Goal: Download file/media

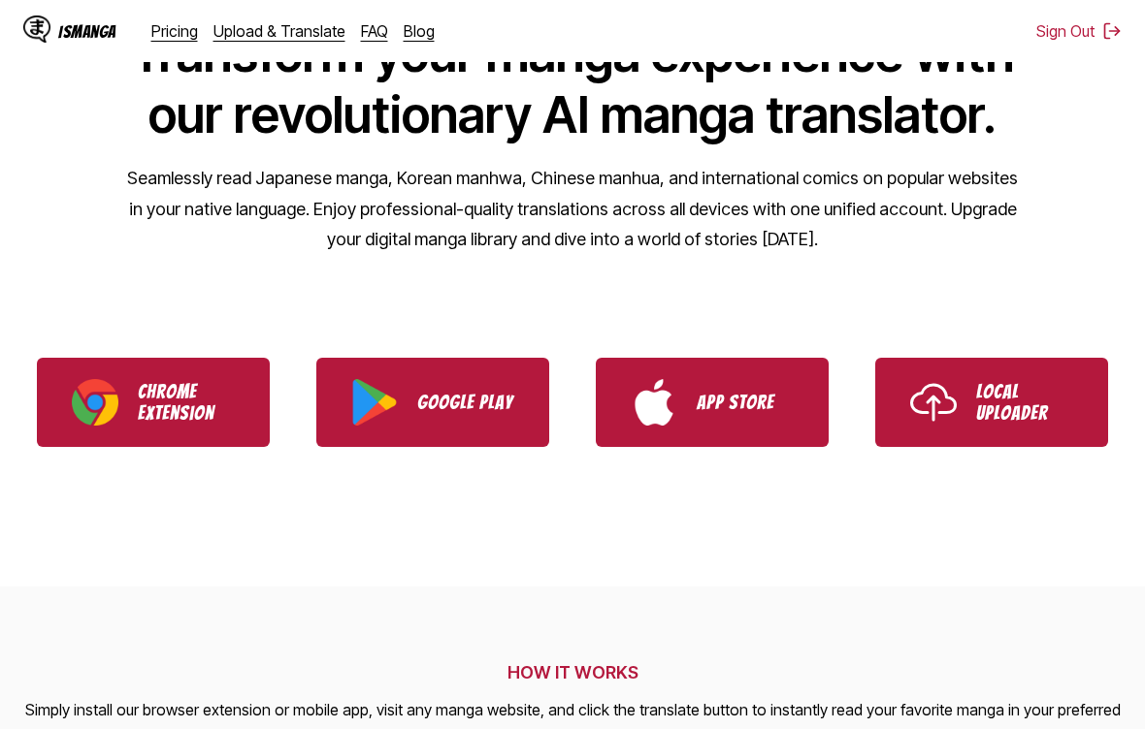
scroll to position [184, 0]
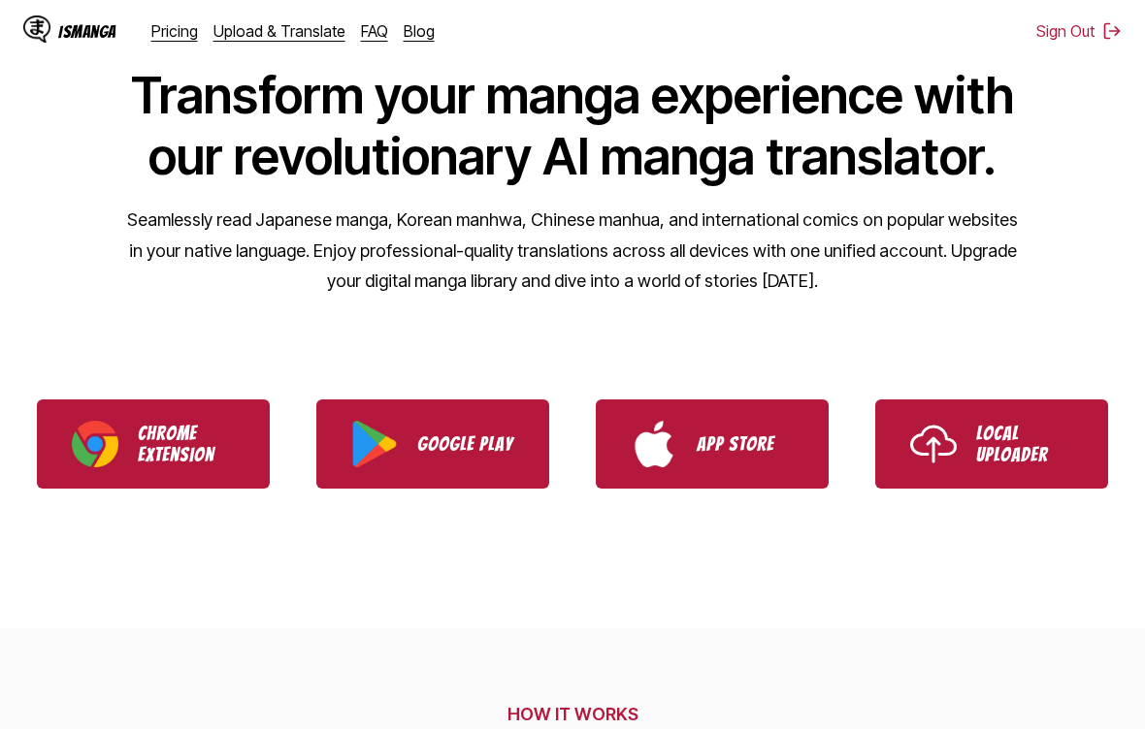
click at [58, 447] on link "Chrome Extension" at bounding box center [153, 444] width 233 height 89
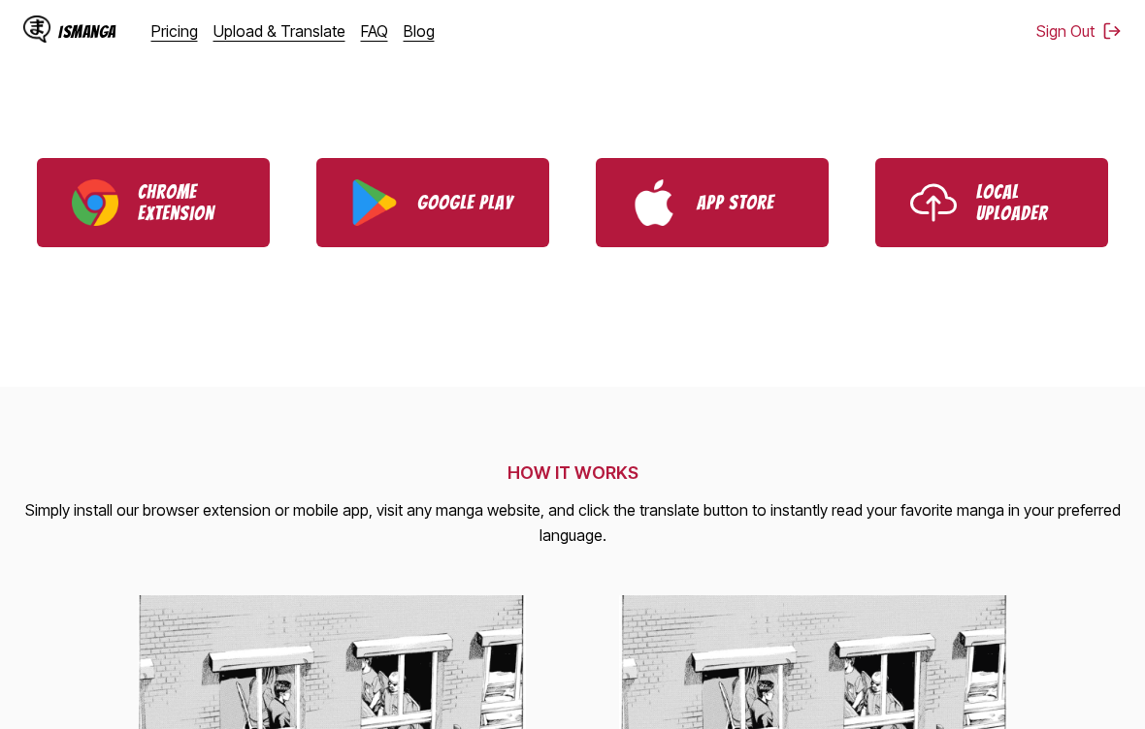
scroll to position [425, 0]
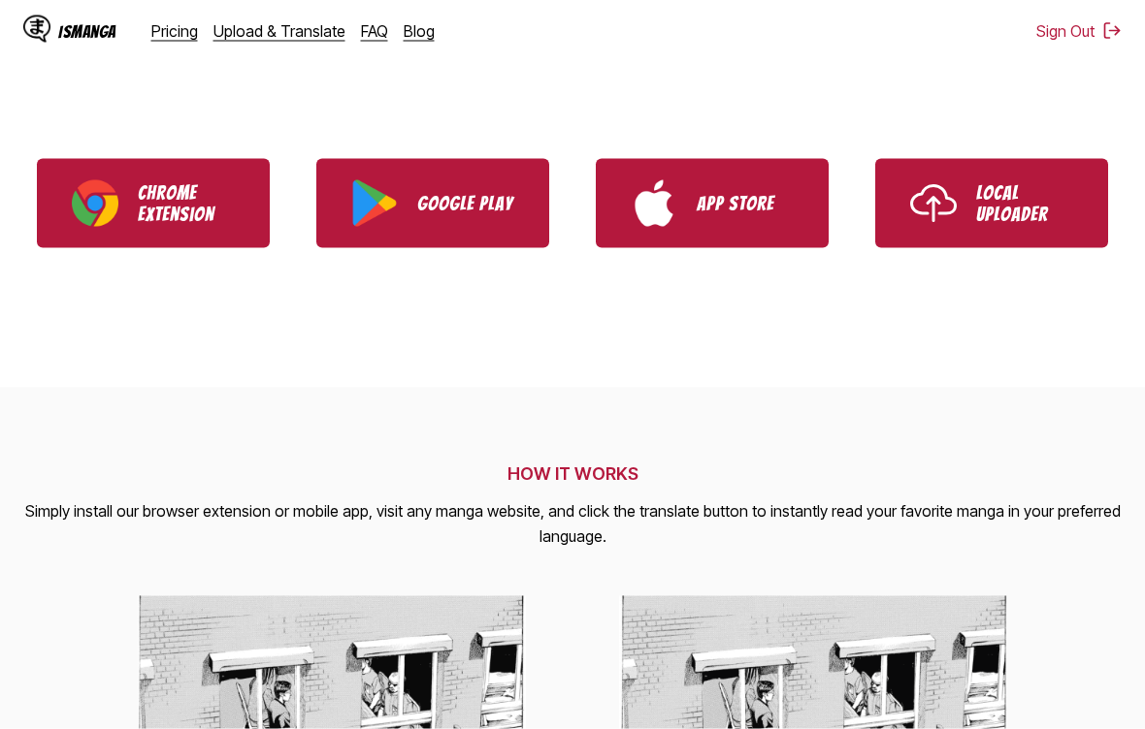
click at [1041, 196] on p "Local Uploader" at bounding box center [1024, 203] width 97 height 43
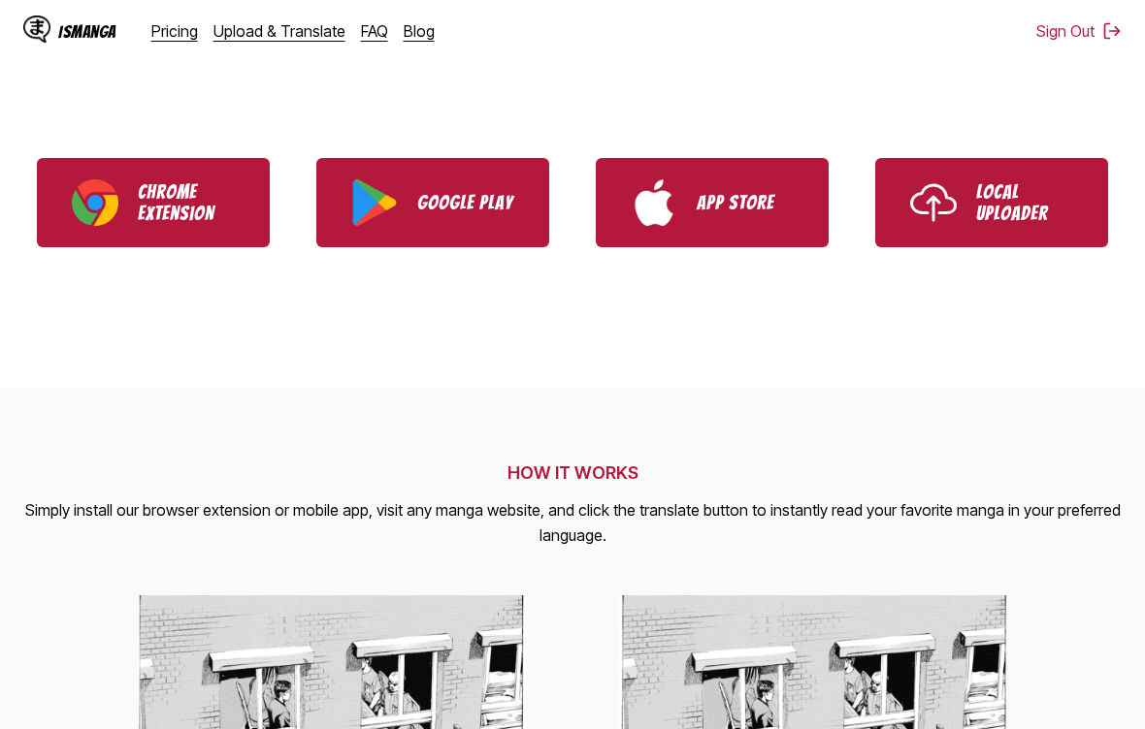
click at [709, 215] on link "App Store" at bounding box center [712, 202] width 233 height 89
click at [343, 197] on link "Google Play" at bounding box center [432, 202] width 233 height 89
